Goal: Information Seeking & Learning: Learn about a topic

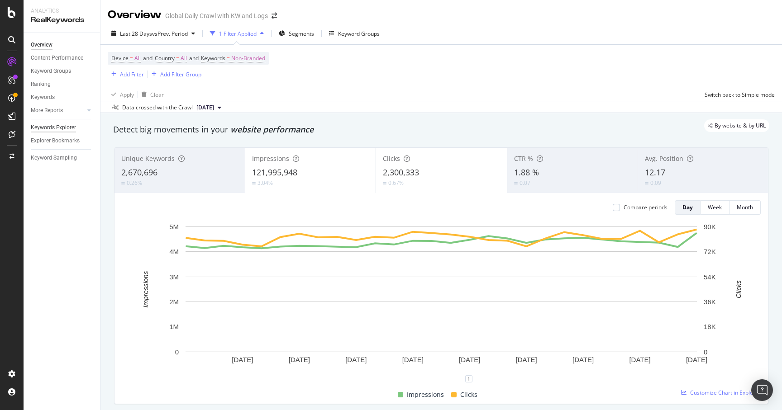
click at [48, 129] on div "Keywords Explorer" at bounding box center [53, 128] width 45 height 10
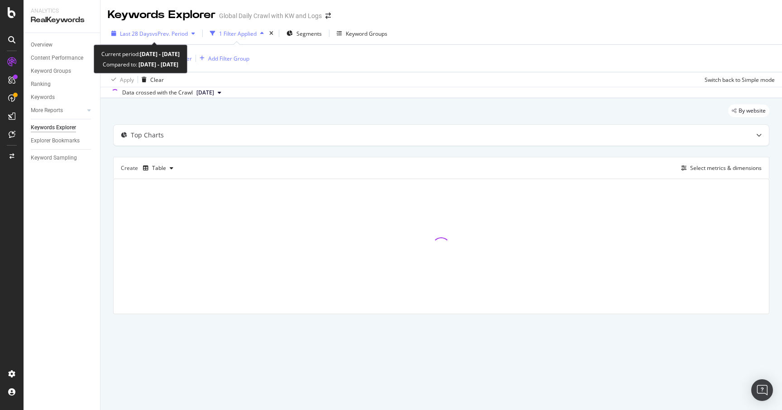
click at [133, 36] on span "Last 28 Days" at bounding box center [136, 34] width 32 height 8
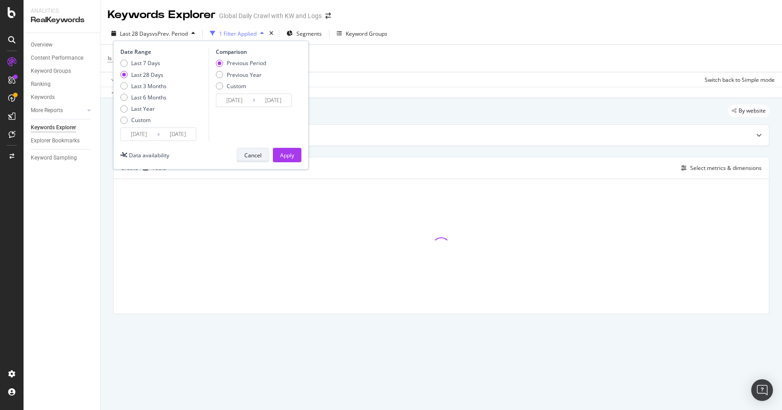
click at [249, 158] on div "Cancel" at bounding box center [252, 156] width 17 height 8
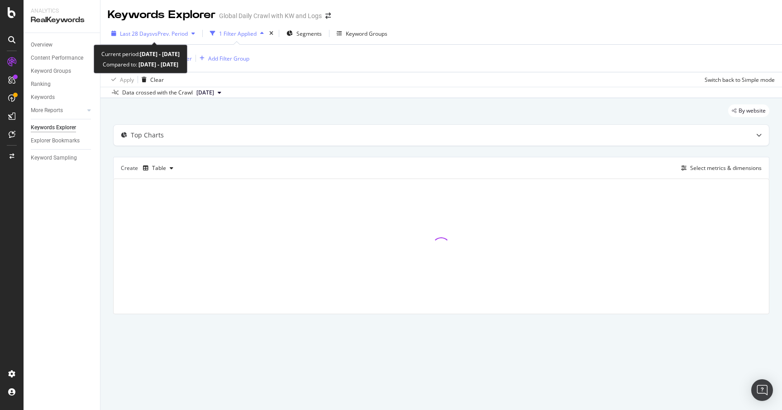
click at [142, 37] on span "Last 28 Days" at bounding box center [136, 34] width 32 height 8
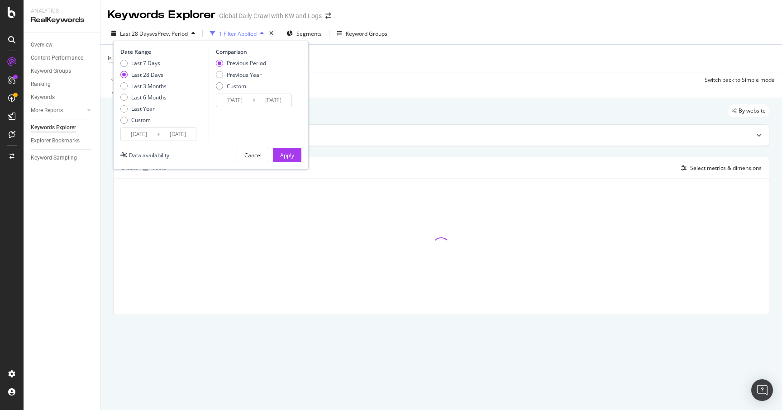
click at [101, 187] on div "By website Top Charts Create Table Select metrics & dimensions" at bounding box center [440, 222] width 681 height 248
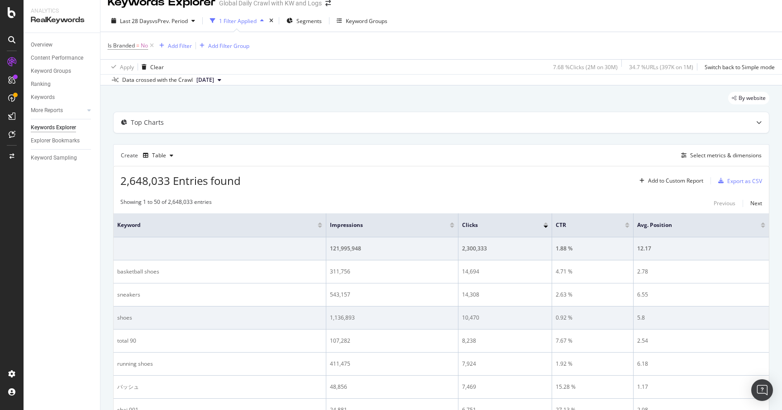
scroll to position [14, 0]
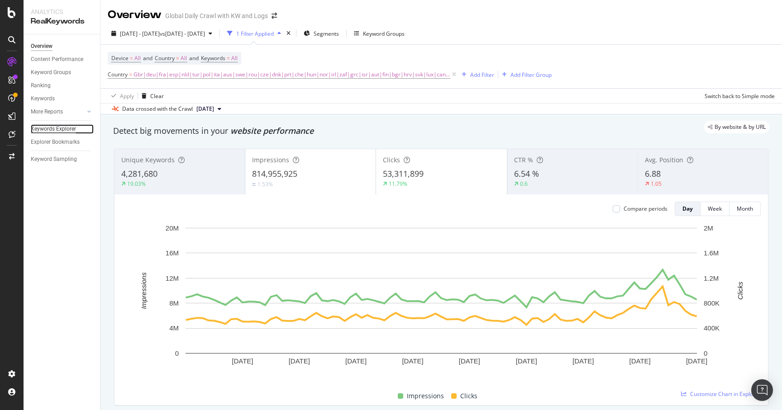
click at [46, 129] on div "Keywords Explorer" at bounding box center [53, 129] width 45 height 10
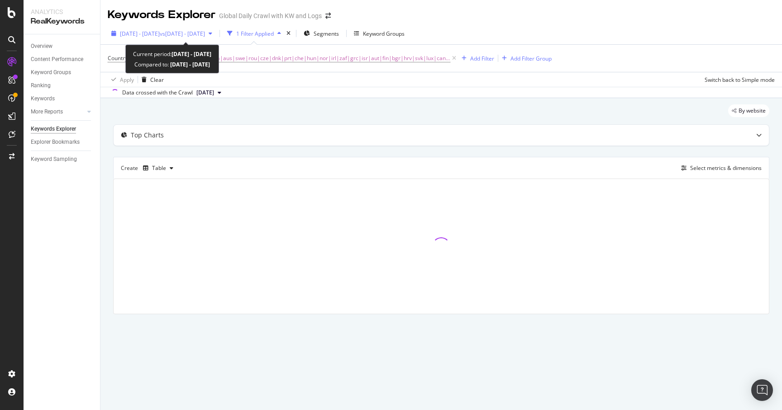
click at [191, 35] on span "vs [DATE] - [DATE]" at bounding box center [182, 34] width 45 height 8
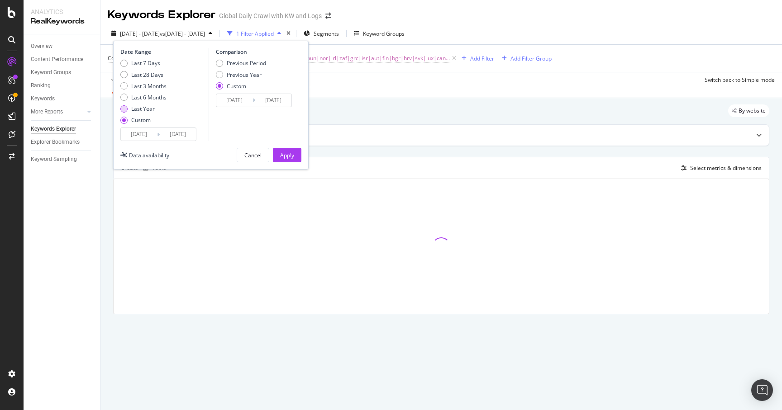
click at [124, 105] on div "Last Year" at bounding box center [123, 108] width 7 height 7
type input "[DATE]"
click at [278, 153] on button "Apply" at bounding box center [287, 155] width 29 height 14
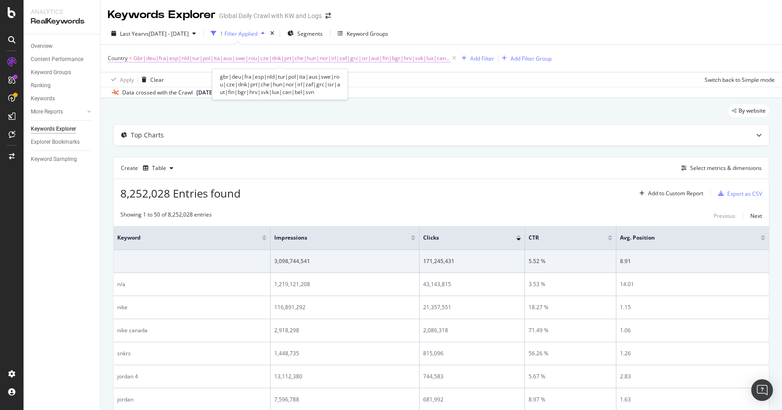
click at [391, 56] on span "Gbr|deu|fra|esp|nld|tur|pol|ita|aus|swe|rou|cze|dnk|prt|che|hun|nor|irl|zaf|grc…" at bounding box center [291, 58] width 317 height 13
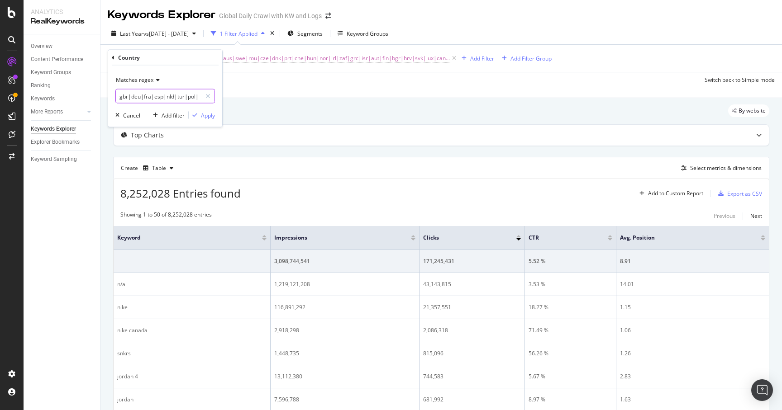
click at [177, 99] on input "gbr|deu|fra|esp|nld|tur|pol|ita|aus|swe|rou|cze|dnk|prt|che|hun|nor|irl|zaf|grc…" at bounding box center [159, 96] width 86 height 14
click at [163, 99] on input "gbr|deu|fra|esp|nld|tur|pol|ita|aus|swe|rou|cze|dnk|prt|che|hun|nor|irl|zaf|grc…" at bounding box center [159, 96] width 86 height 14
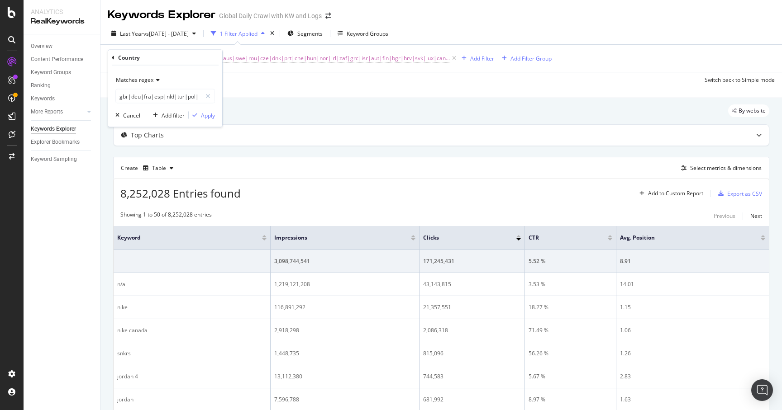
click at [355, 172] on div "Create Table Select metrics & dimensions" at bounding box center [441, 168] width 656 height 22
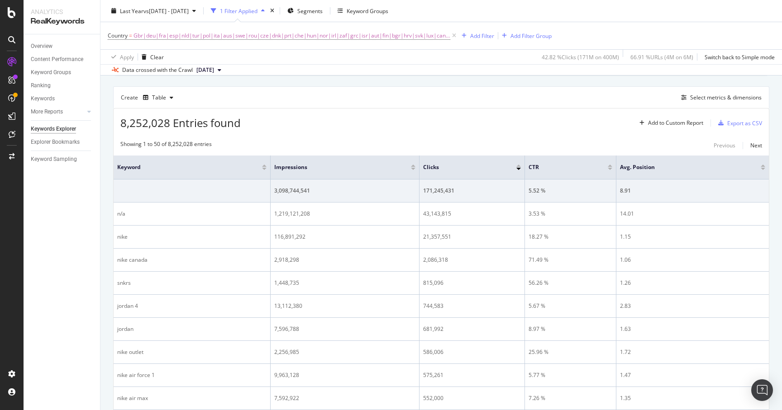
scroll to position [56, 0]
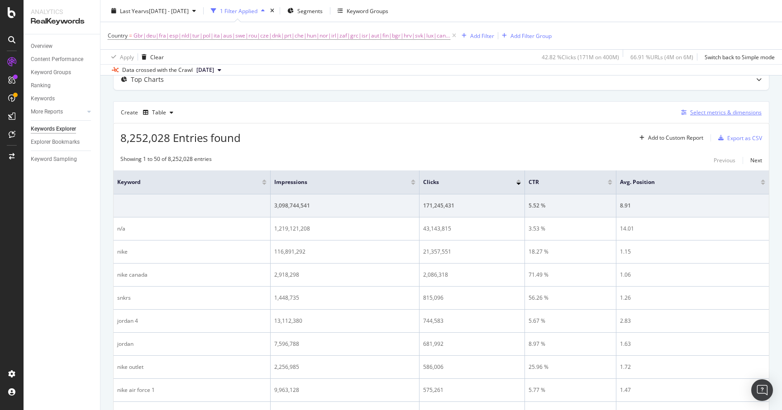
click at [724, 115] on div "Select metrics & dimensions" at bounding box center [725, 113] width 71 height 8
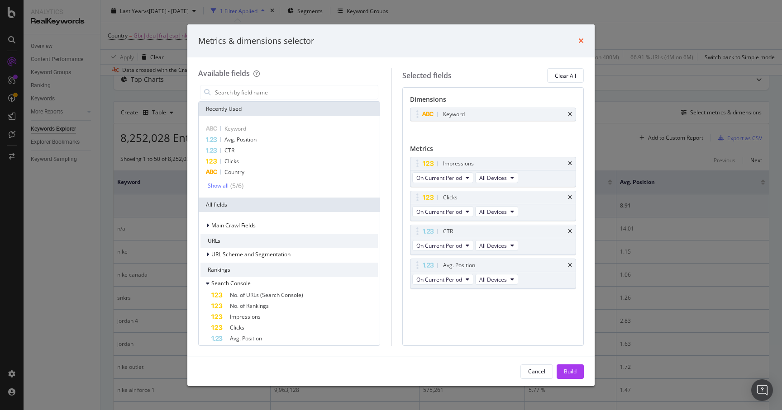
click at [581, 42] on icon "times" at bounding box center [580, 40] width 5 height 7
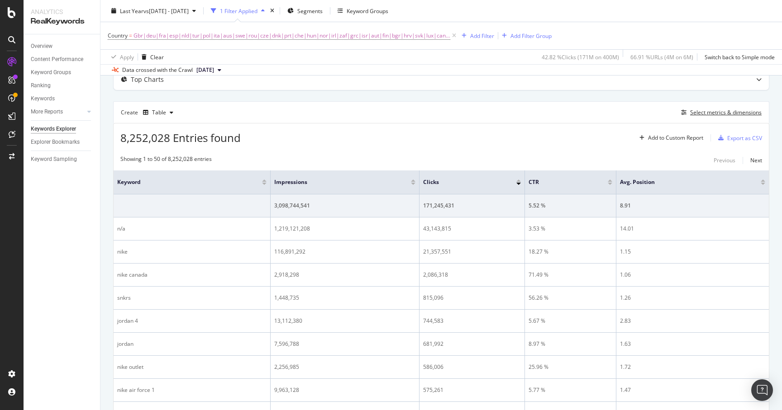
scroll to position [0, 0]
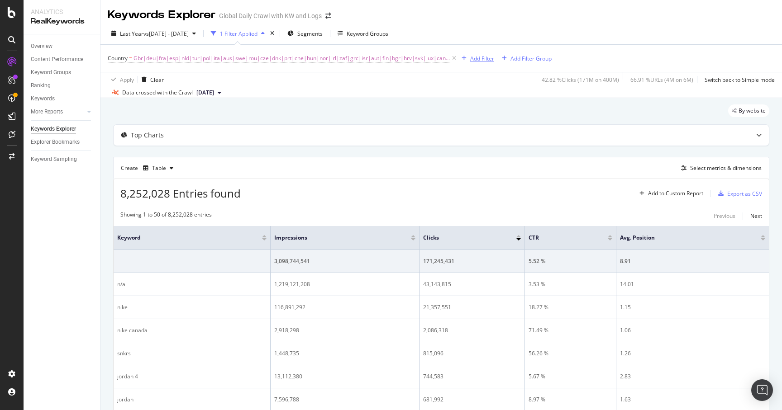
click at [470, 60] on div "Add Filter" at bounding box center [482, 59] width 24 height 8
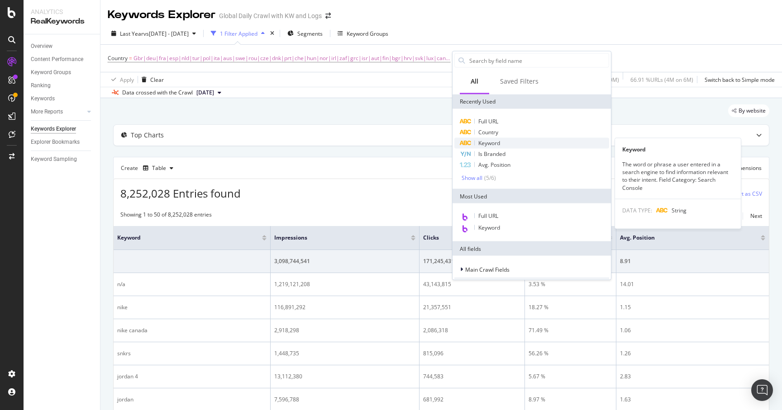
click at [480, 142] on span "Keyword" at bounding box center [489, 143] width 22 height 8
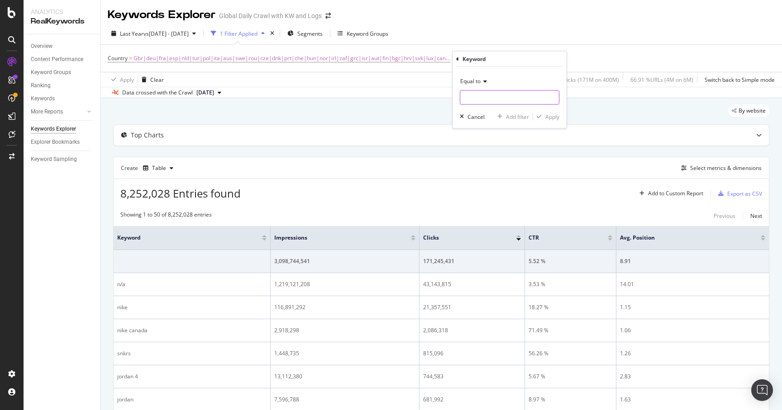
click at [489, 99] on input "text" at bounding box center [509, 98] width 99 height 14
type input "nike"
click at [561, 109] on div "Equal to nike nike Fetching suggestions Cancel Add filter Apply" at bounding box center [510, 98] width 114 height 62
click at [552, 115] on div "Apply" at bounding box center [552, 117] width 14 height 8
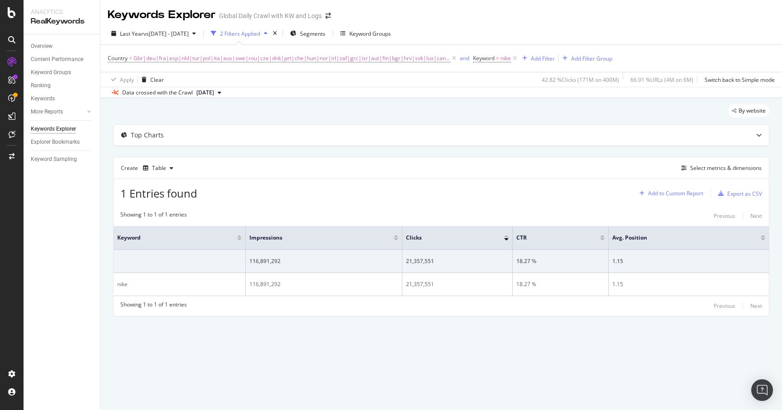
click at [661, 191] on div "Add to Custom Report" at bounding box center [675, 193] width 55 height 5
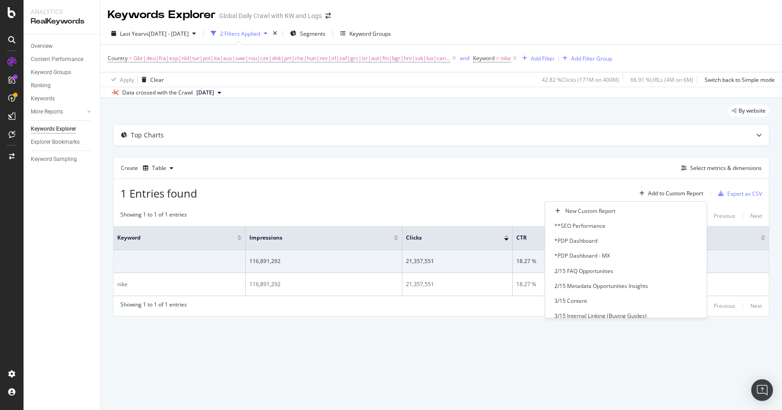
click at [606, 161] on div "Create Table Select metrics & dimensions" at bounding box center [441, 168] width 656 height 22
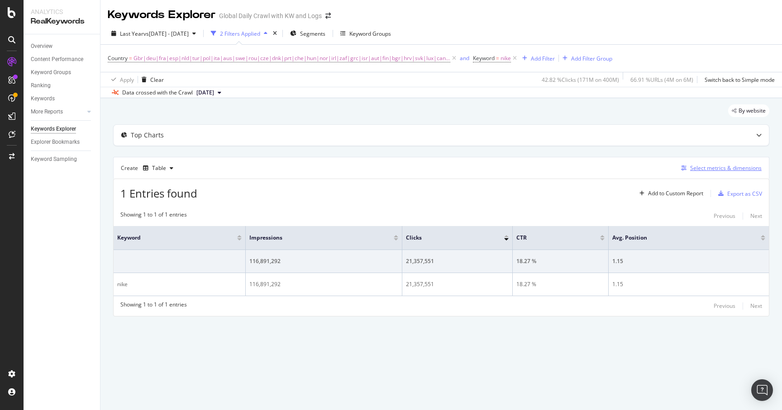
click at [715, 167] on div "Select metrics & dimensions" at bounding box center [725, 168] width 71 height 8
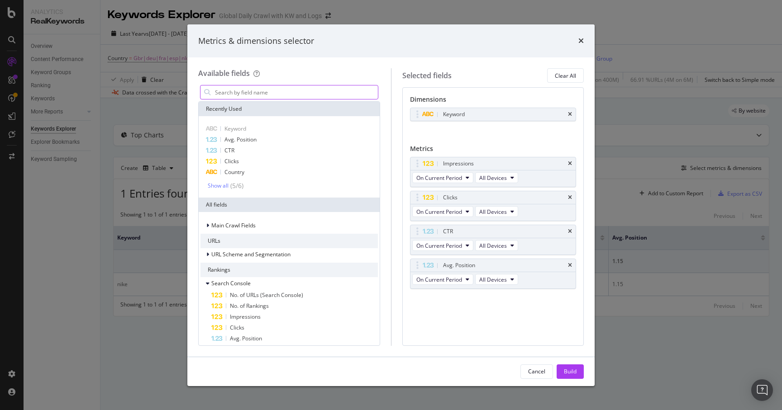
click at [324, 93] on input "modal" at bounding box center [296, 93] width 164 height 14
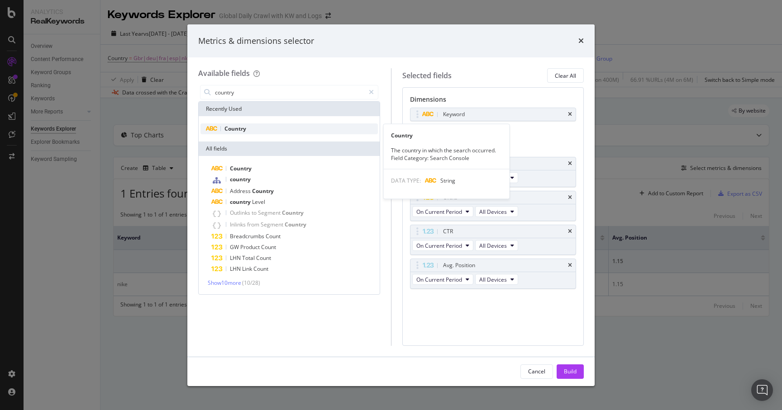
type input "country"
click at [259, 124] on div "Country" at bounding box center [288, 129] width 177 height 11
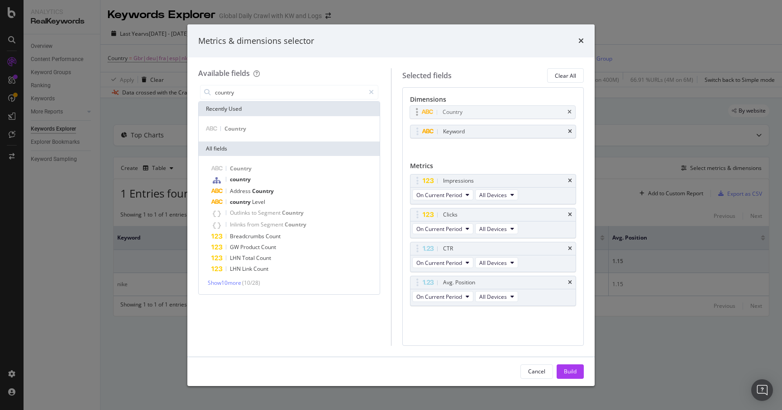
drag, startPoint x: 417, startPoint y: 133, endPoint x: 417, endPoint y: 109, distance: 24.9
click at [417, 109] on body "Analytics RealKeywords Overview Content Performance Keyword Groups Ranking Keyw…" at bounding box center [391, 205] width 782 height 410
click at [562, 368] on button "Build" at bounding box center [570, 372] width 27 height 14
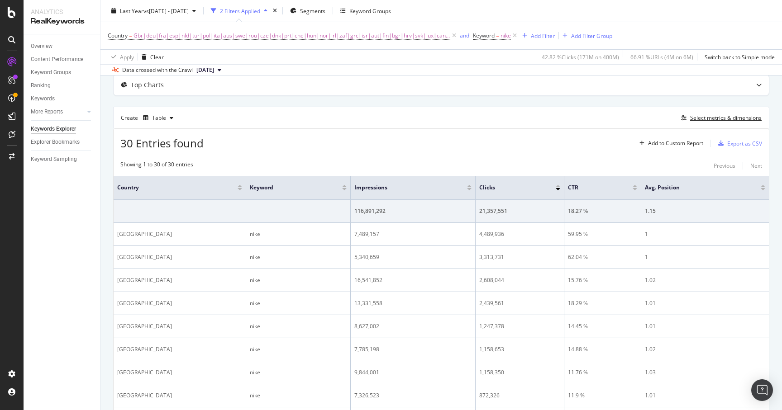
scroll to position [52, 0]
click at [697, 118] on div "Select metrics & dimensions" at bounding box center [725, 117] width 71 height 8
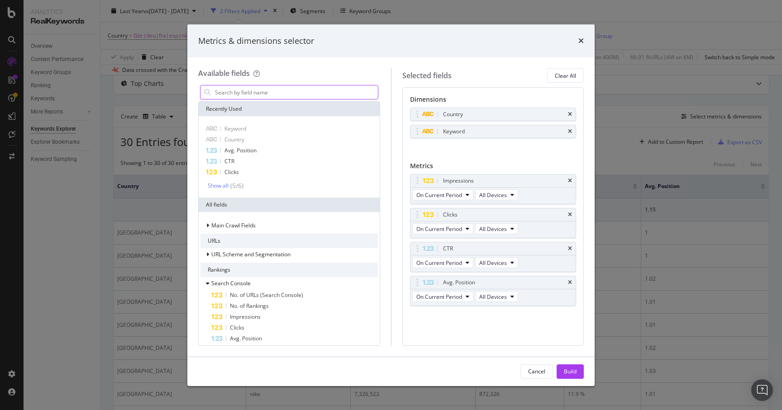
click at [345, 88] on input "modal" at bounding box center [296, 93] width 164 height 14
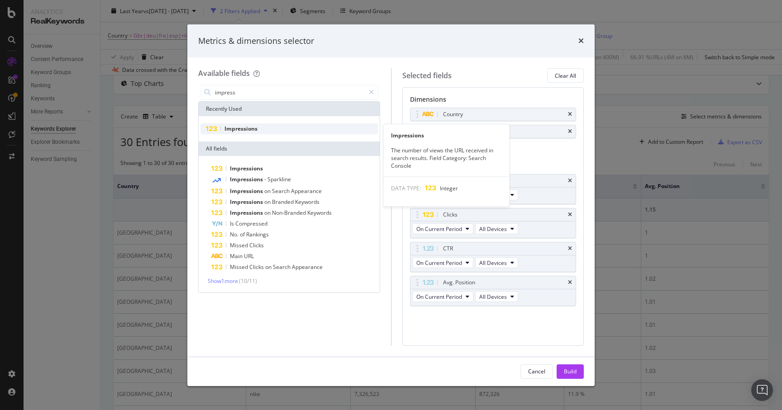
click at [234, 131] on span "Impressions" at bounding box center [240, 129] width 33 height 8
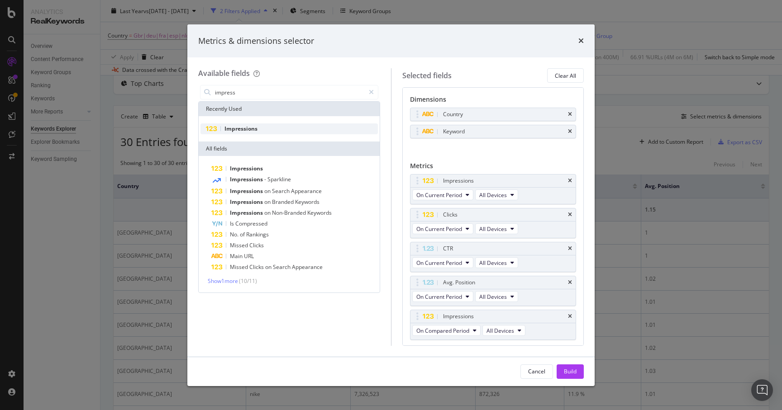
click at [234, 131] on span "Impressions" at bounding box center [240, 129] width 33 height 8
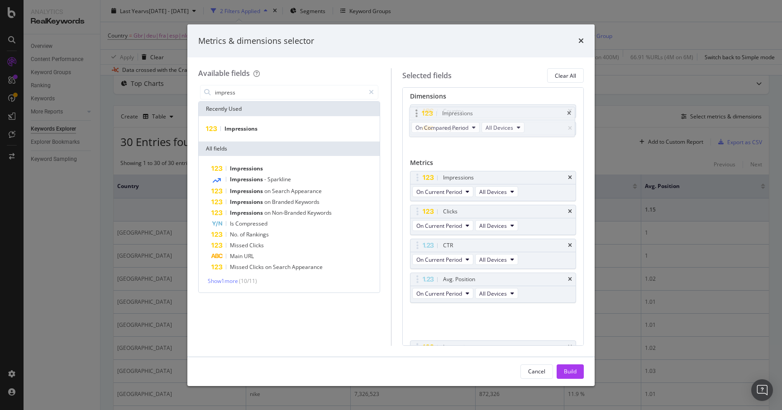
scroll to position [0, 0]
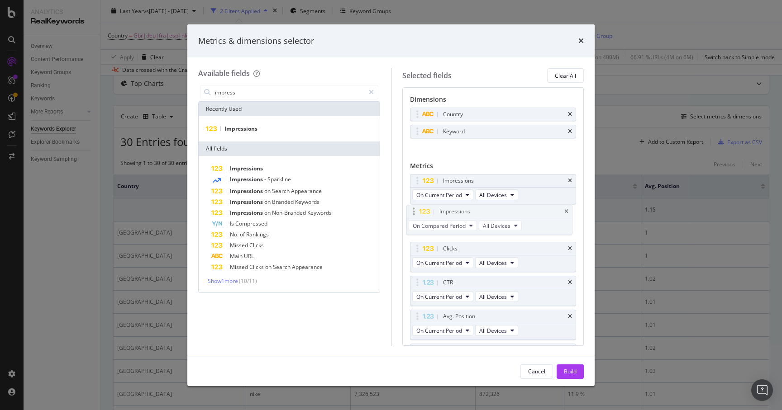
drag, startPoint x: 415, startPoint y: 288, endPoint x: 411, endPoint y: 212, distance: 76.1
click at [411, 213] on body "Analytics RealKeywords Overview Content Performance Keyword Groups Ranking Keyw…" at bounding box center [391, 205] width 782 height 410
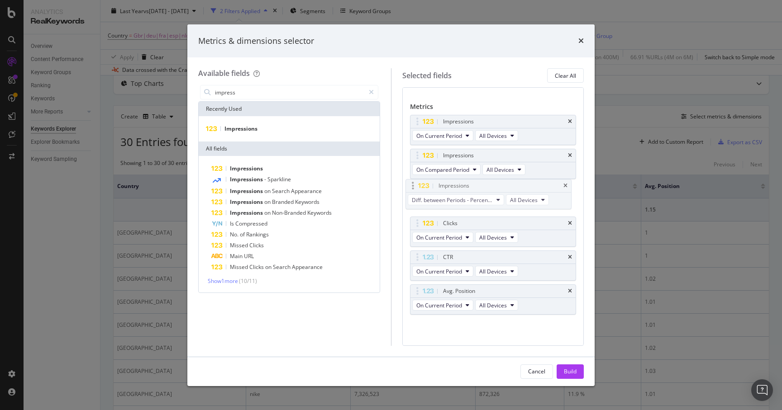
drag, startPoint x: 415, startPoint y: 289, endPoint x: 411, endPoint y: 183, distance: 105.5
click at [411, 183] on body "Analytics RealKeywords Overview Content Performance Keyword Groups Ranking Keyw…" at bounding box center [391, 205] width 782 height 410
click at [570, 260] on icon "times" at bounding box center [570, 257] width 4 height 5
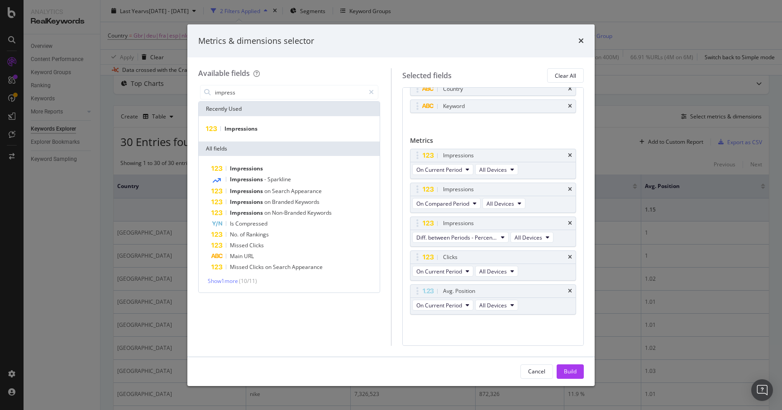
scroll to position [25, 0]
click at [570, 291] on icon "times" at bounding box center [570, 291] width 4 height 5
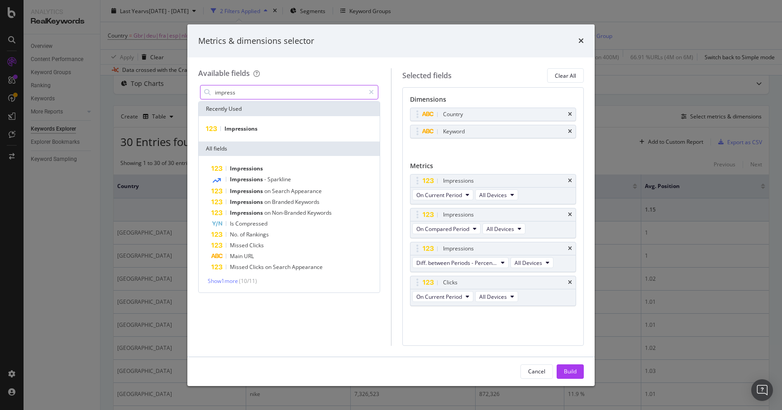
click at [232, 96] on input "impress" at bounding box center [289, 93] width 151 height 14
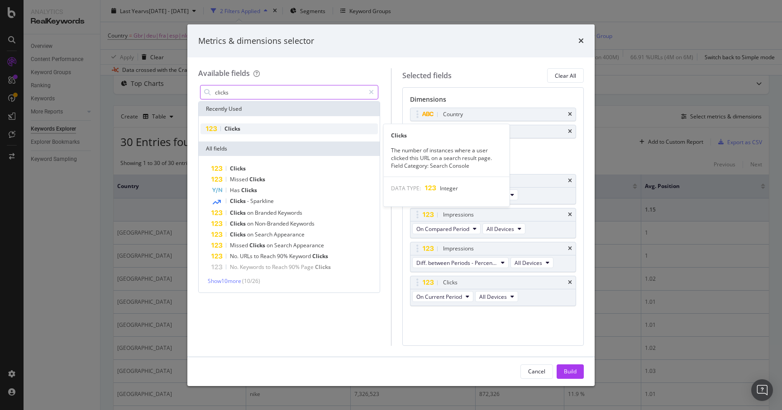
type input "clicks"
click at [229, 129] on span "Clicks" at bounding box center [232, 129] width 16 height 8
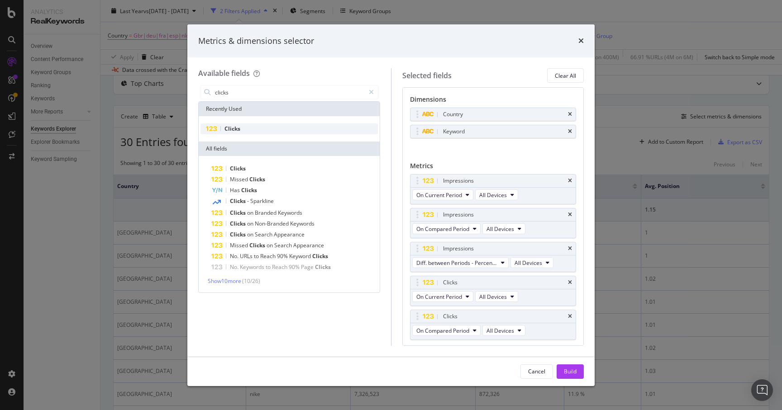
click at [229, 129] on span "Clicks" at bounding box center [232, 129] width 16 height 8
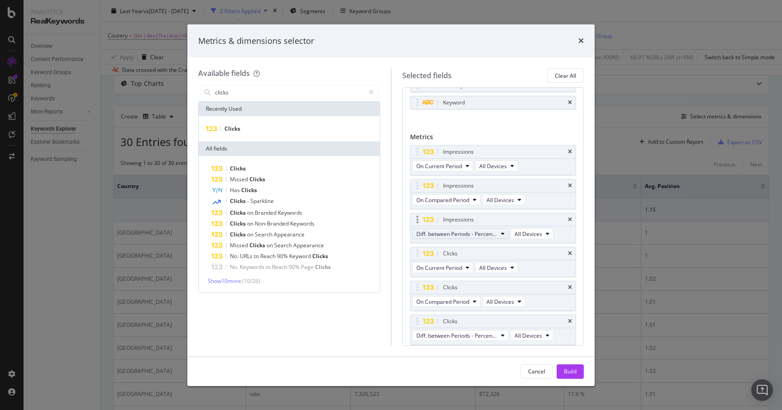
scroll to position [59, 0]
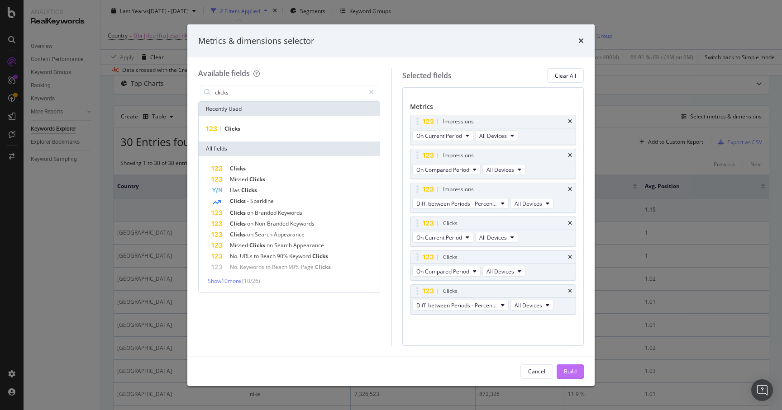
click at [581, 375] on button "Build" at bounding box center [570, 372] width 27 height 14
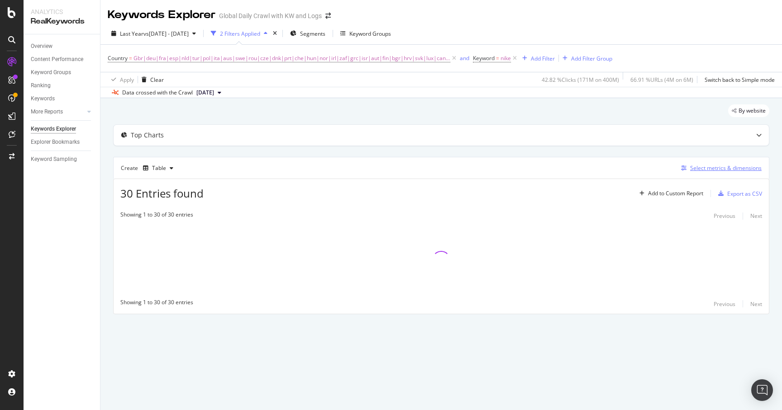
click at [720, 169] on div "Select metrics & dimensions" at bounding box center [725, 168] width 71 height 8
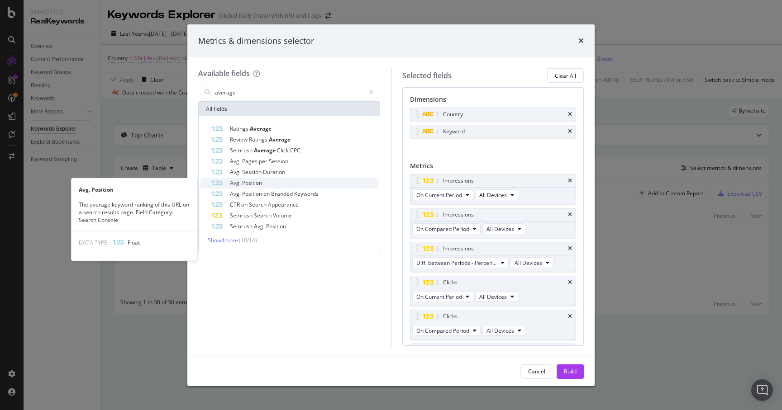
type input "average"
click at [241, 186] on span "Avg." at bounding box center [236, 183] width 12 height 8
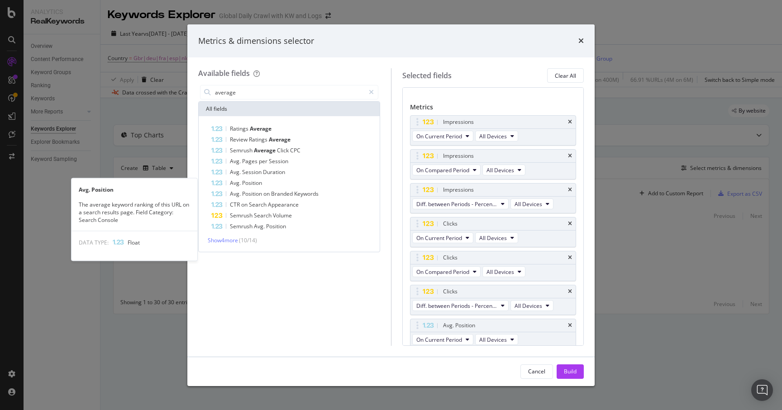
scroll to position [63, 0]
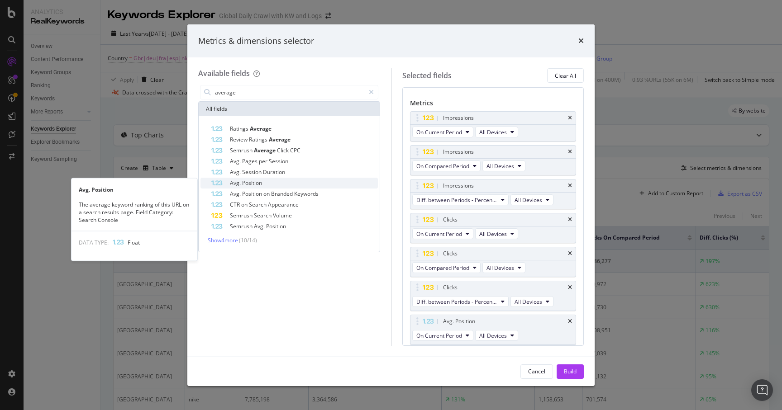
click at [254, 185] on span "Position" at bounding box center [252, 183] width 20 height 8
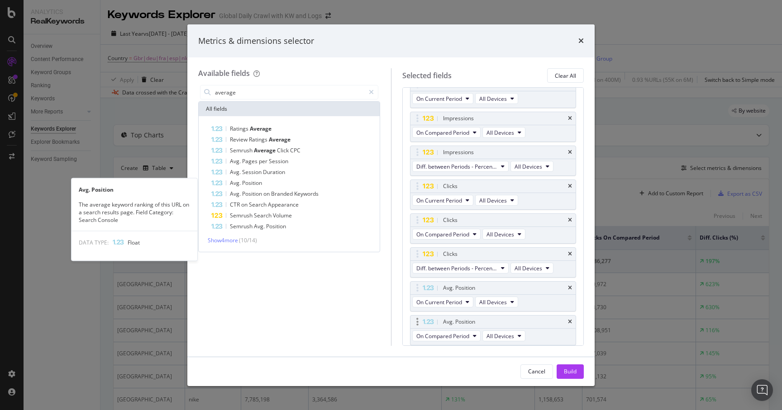
scroll to position [97, 0]
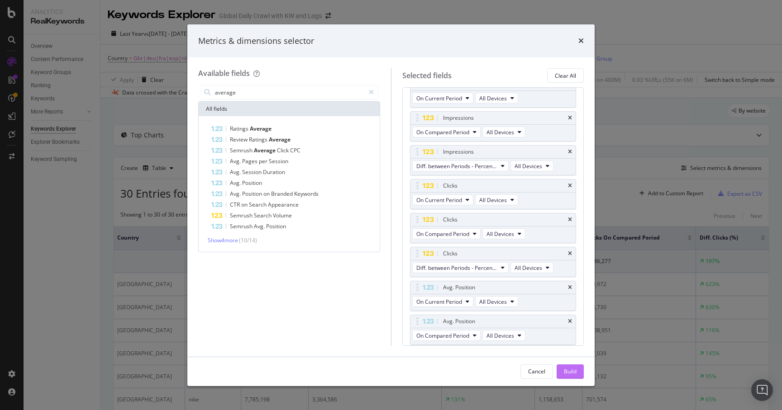
click at [577, 368] on button "Build" at bounding box center [570, 372] width 27 height 14
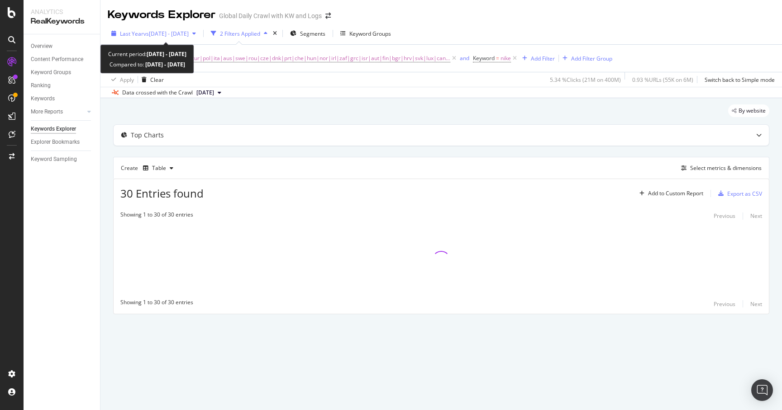
click at [183, 31] on span "vs [DATE] - [DATE]" at bounding box center [165, 34] width 45 height 8
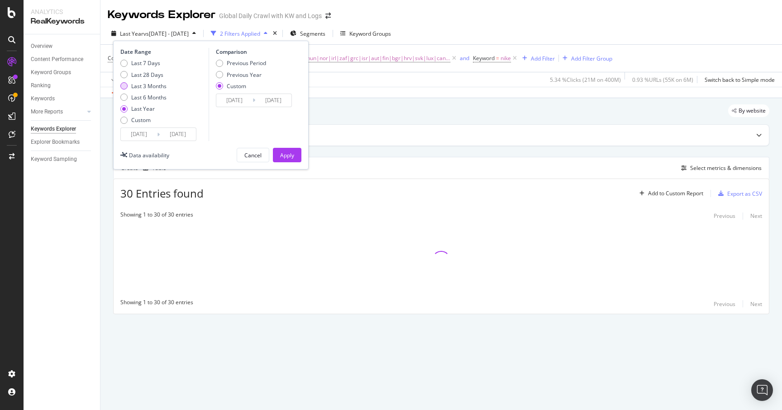
click at [127, 88] on div "Last 3 Months" at bounding box center [123, 85] width 7 height 7
type input "[DATE]"
click at [276, 160] on button "Apply" at bounding box center [287, 155] width 29 height 14
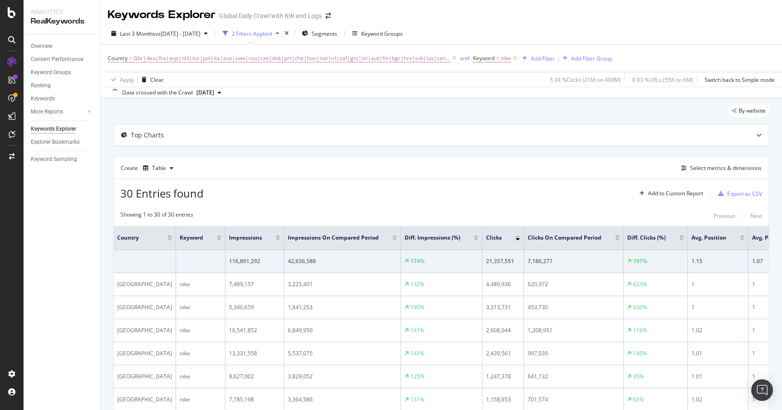
click at [276, 160] on div "Create Table Select metrics & dimensions" at bounding box center [441, 168] width 656 height 22
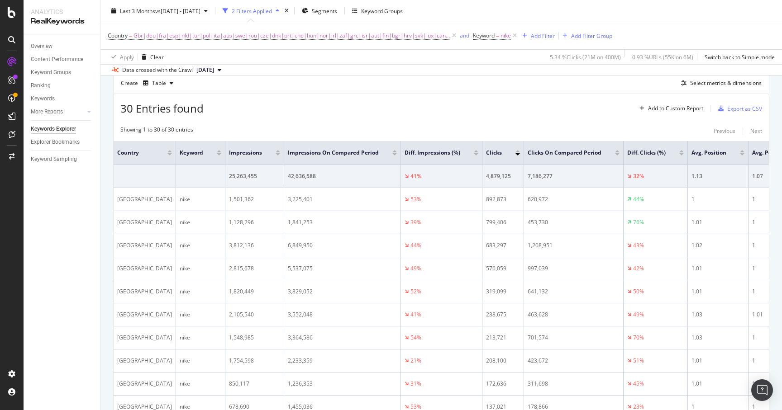
scroll to position [86, 0]
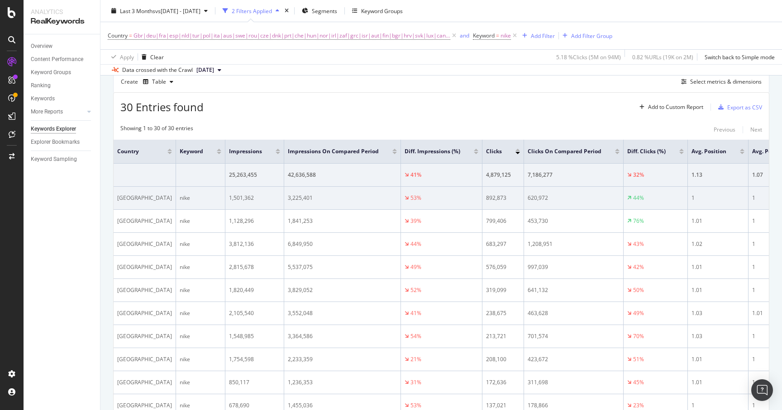
click at [291, 200] on div "3,225,401" at bounding box center [342, 198] width 109 height 8
click at [288, 199] on div "3,225,401" at bounding box center [342, 198] width 109 height 8
click at [288, 201] on div "3,225,401" at bounding box center [342, 198] width 109 height 8
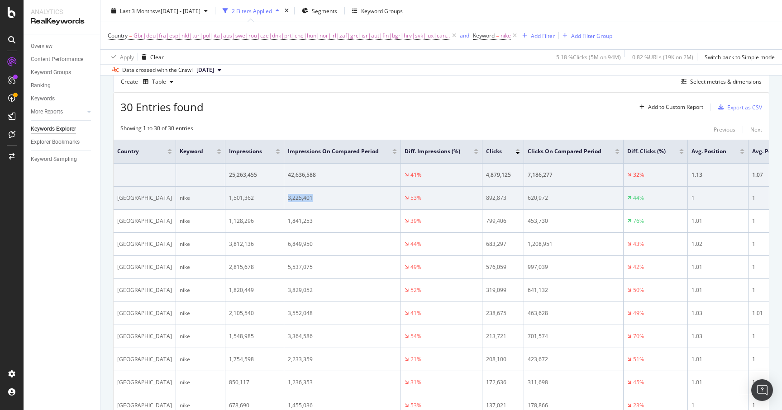
click at [284, 202] on td "3,225,401" at bounding box center [342, 198] width 117 height 23
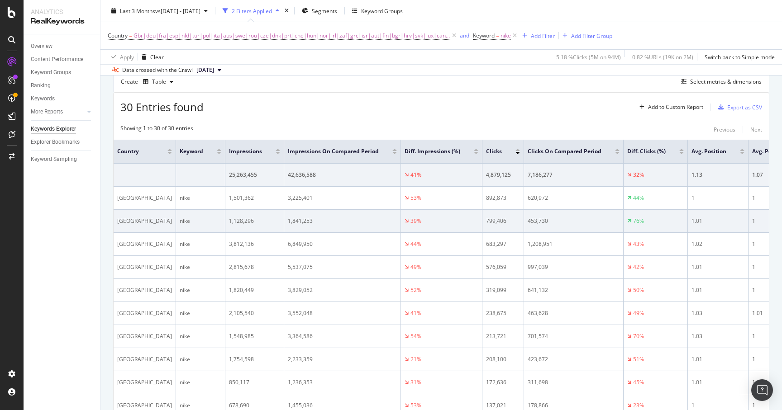
click at [288, 224] on div "1,841,253" at bounding box center [342, 221] width 109 height 8
click at [293, 221] on div "1,841,253" at bounding box center [342, 221] width 109 height 8
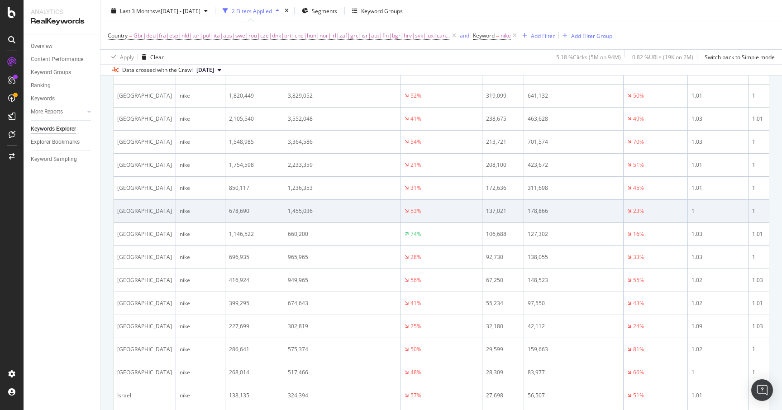
scroll to position [282, 0]
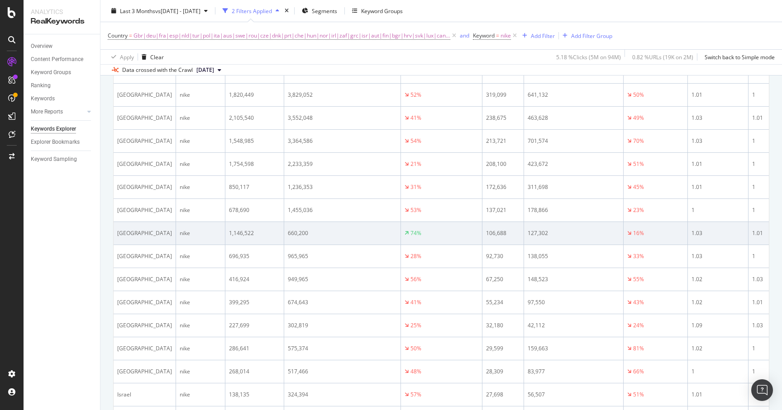
click at [288, 235] on div "660,200" at bounding box center [342, 233] width 109 height 8
click at [288, 234] on div "660,200" at bounding box center [342, 233] width 109 height 8
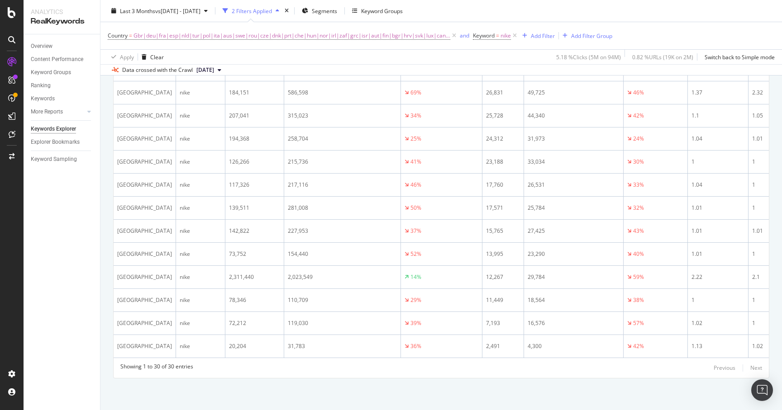
scroll to position [0, 0]
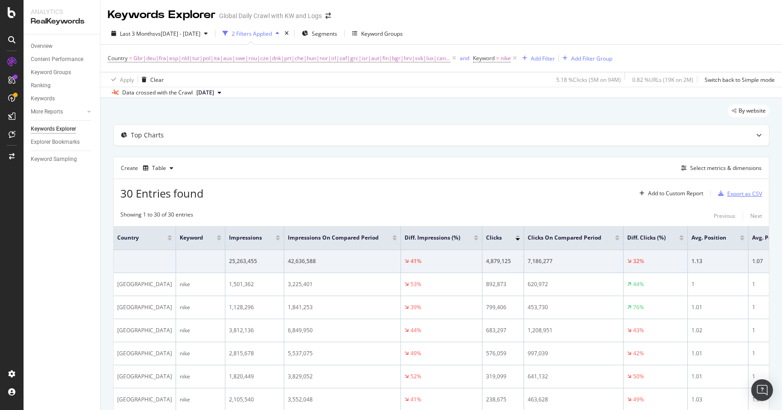
click at [735, 196] on div "Export as CSV" at bounding box center [744, 194] width 35 height 8
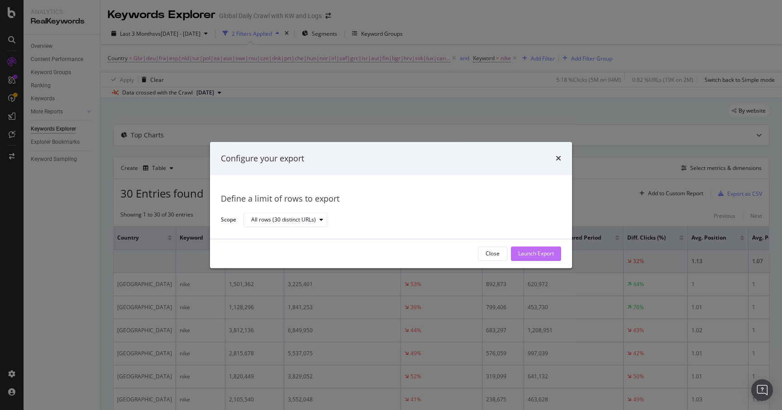
click at [526, 257] on div "Launch Export" at bounding box center [536, 254] width 36 height 14
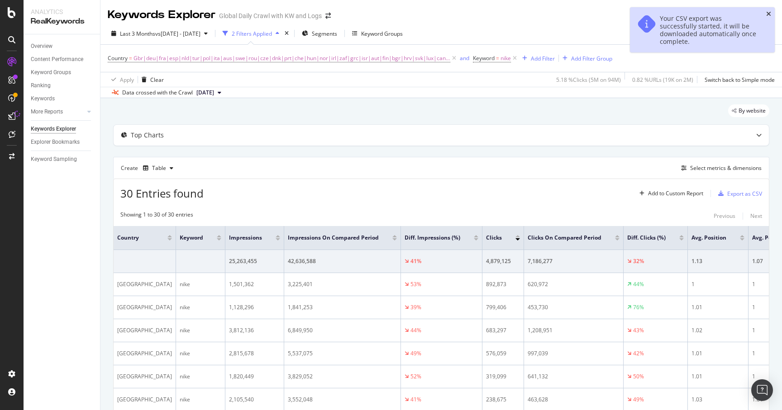
click at [770, 13] on icon "close toast" at bounding box center [768, 14] width 5 height 6
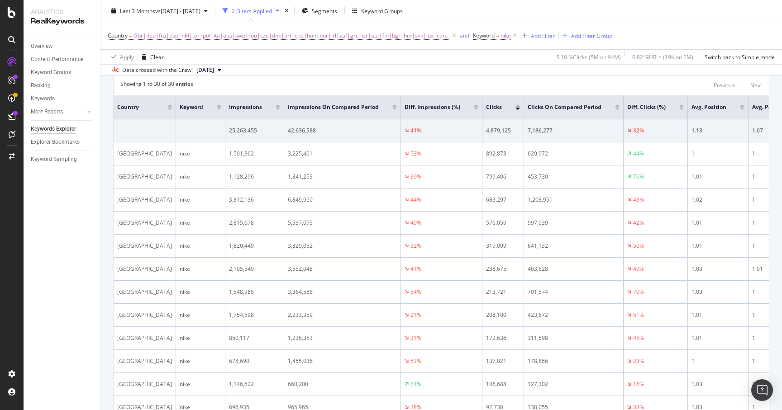
scroll to position [130, 0]
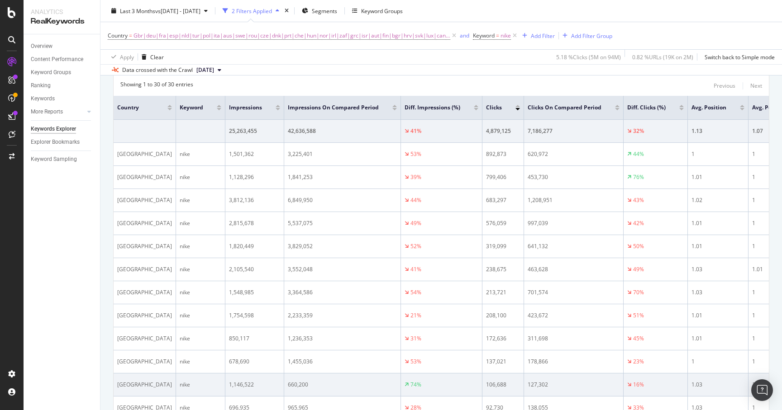
click at [284, 379] on td "660,200" at bounding box center [342, 385] width 117 height 23
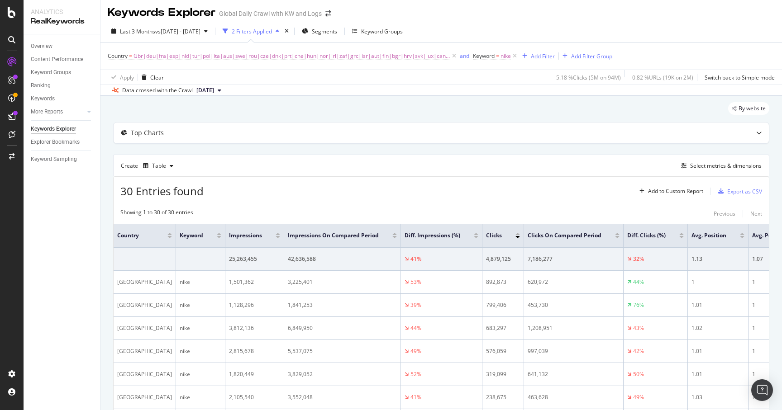
scroll to position [3, 0]
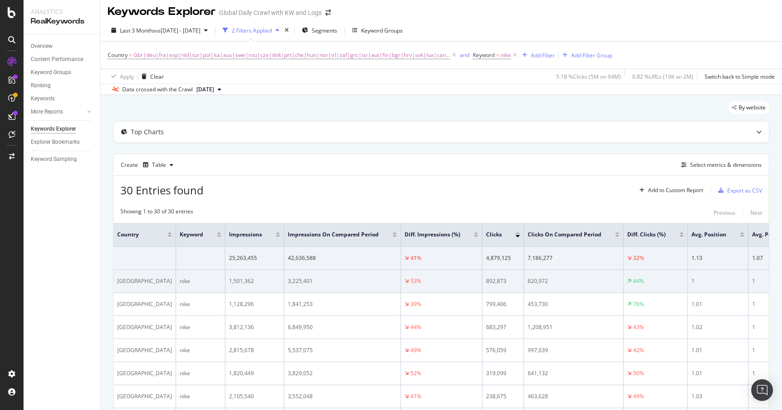
click at [487, 281] on div "892,873" at bounding box center [503, 281] width 34 height 8
